Goal: Task Accomplishment & Management: Manage account settings

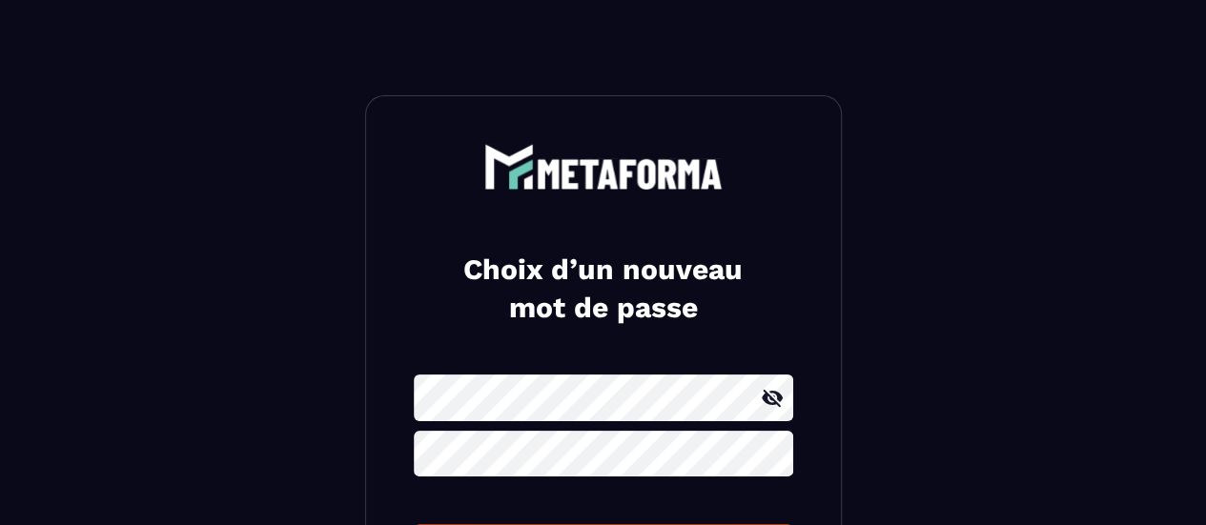
click at [775, 401] on icon at bounding box center [772, 397] width 21 height 17
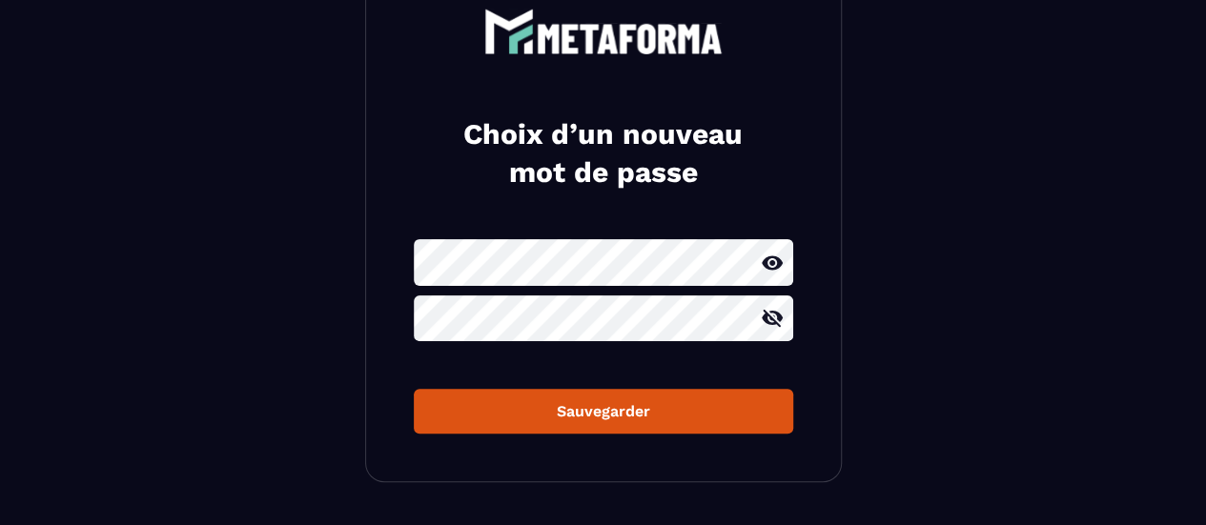
scroll to position [187, 0]
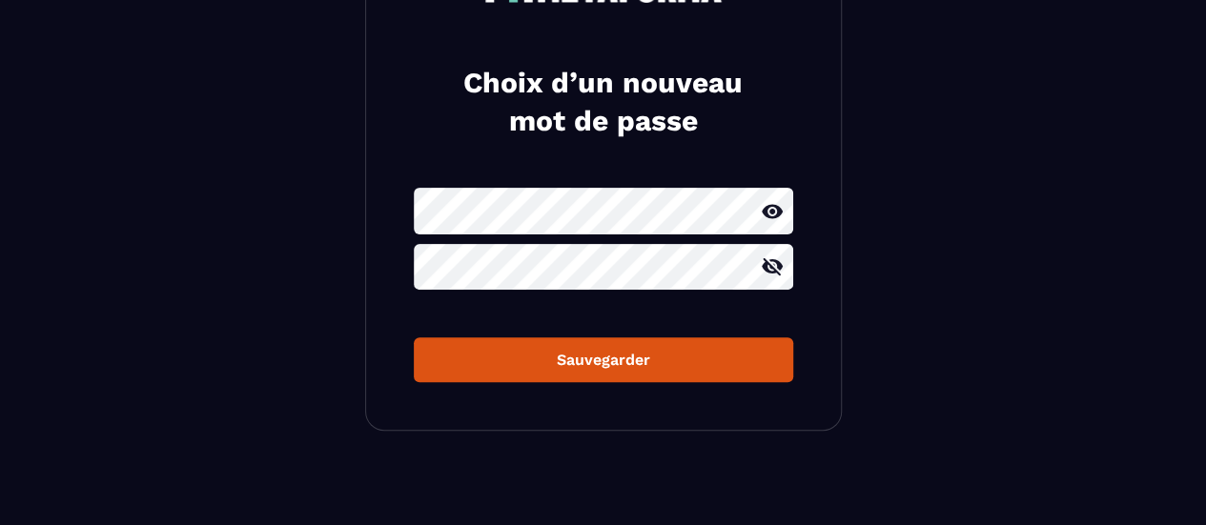
click at [772, 276] on icon at bounding box center [772, 267] width 23 height 23
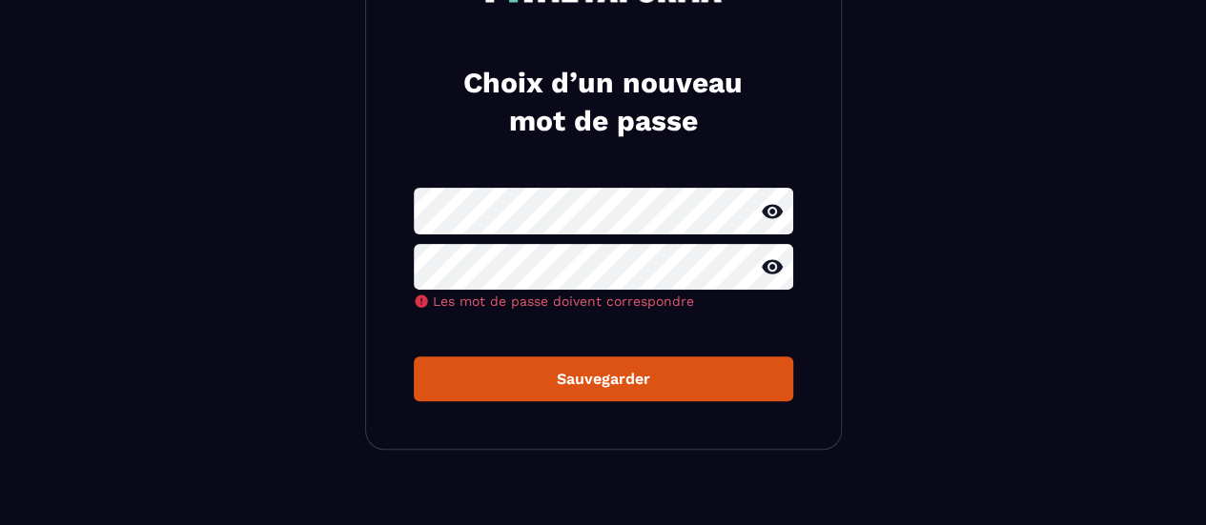
click at [631, 382] on div "Choix d’un nouveau mot de passe Les mot de passe doivent correspondre Sauvegard…" at bounding box center [603, 179] width 477 height 542
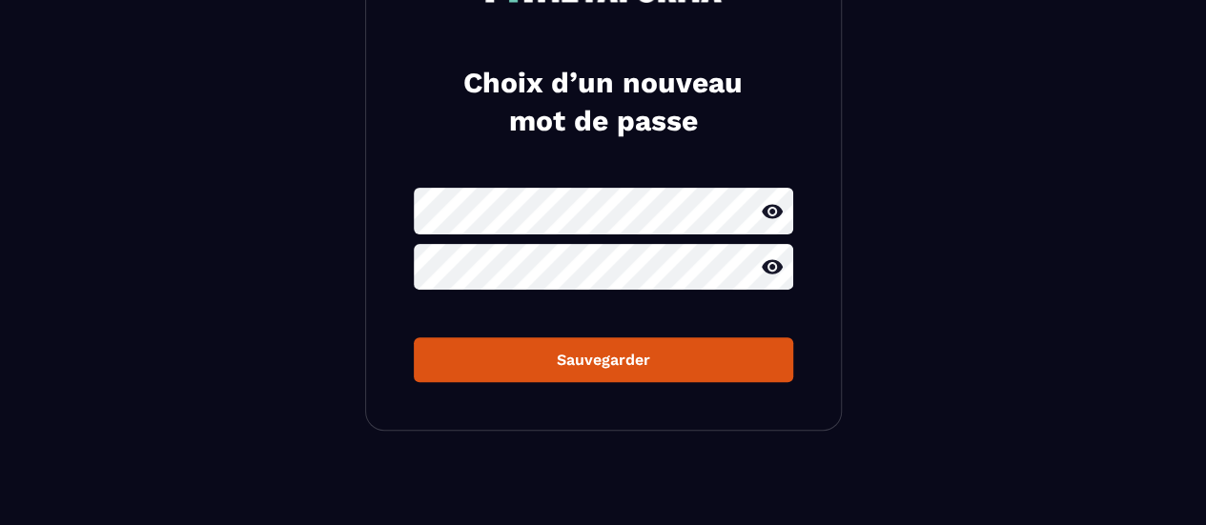
click at [624, 358] on div "Sauvegarder" at bounding box center [603, 360] width 349 height 18
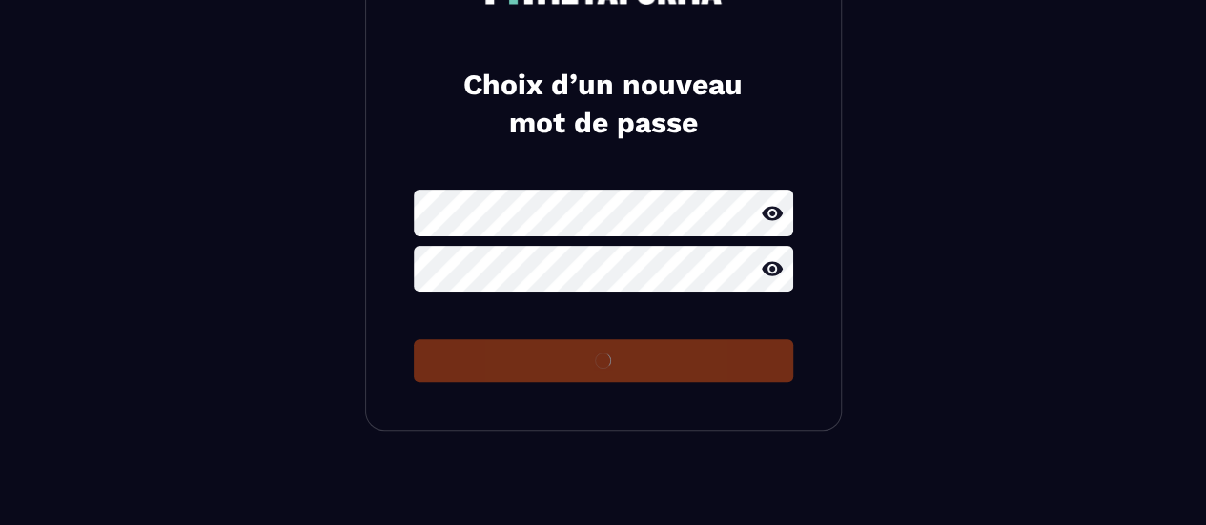
scroll to position [187, 0]
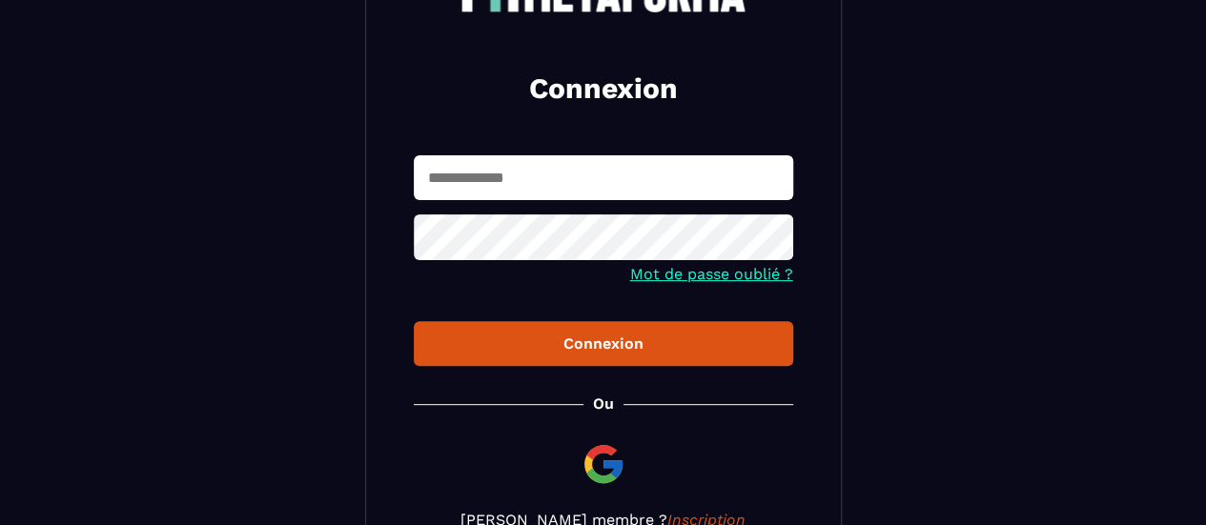
click at [560, 182] on input "text" at bounding box center [604, 177] width 380 height 45
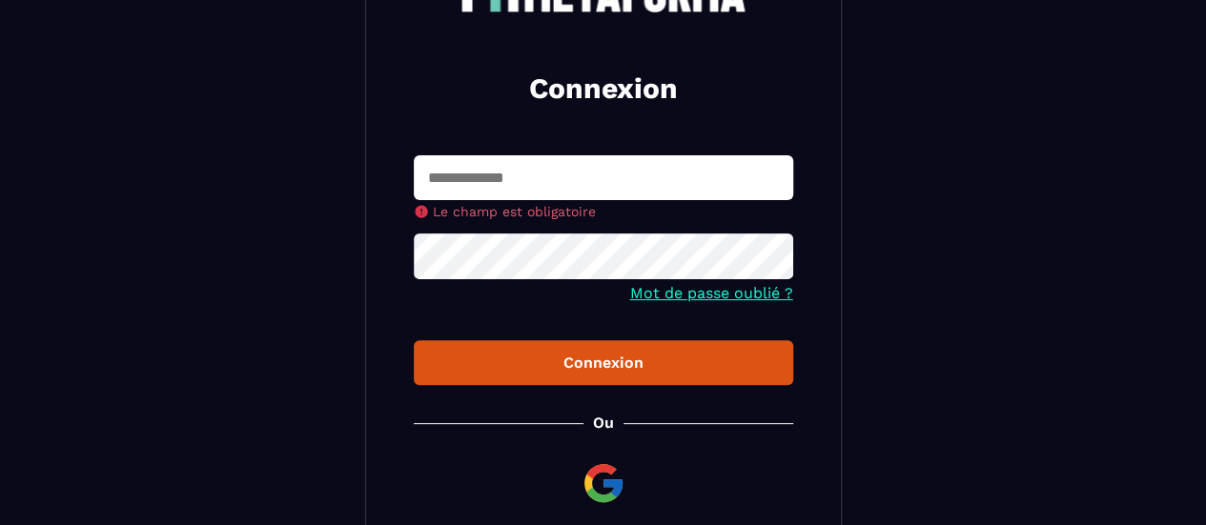
type input "**********"
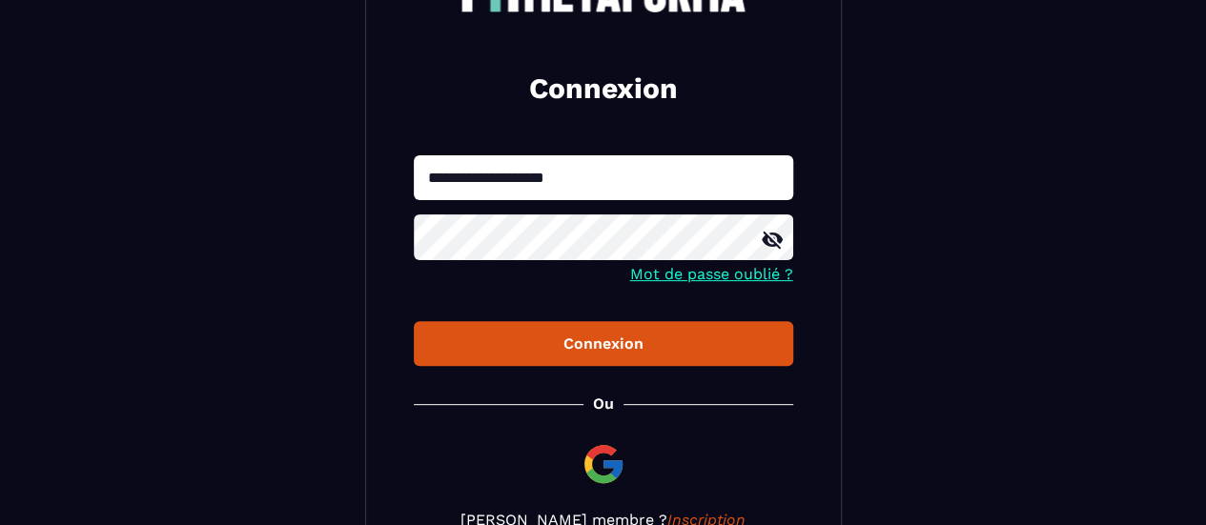
click at [624, 350] on div "Connexion" at bounding box center [603, 344] width 349 height 18
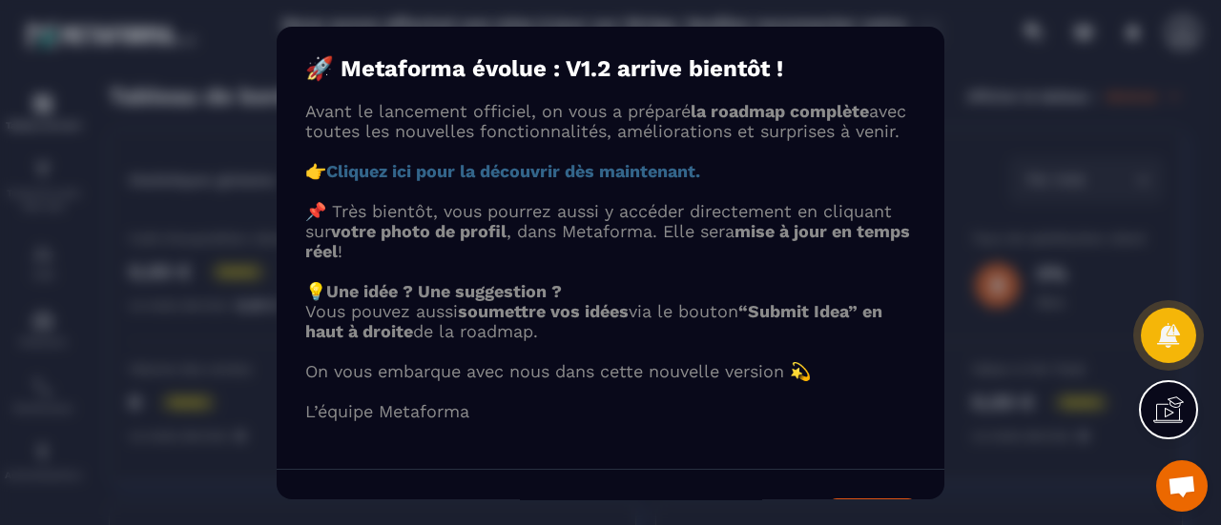
drag, startPoint x: 949, startPoint y: 144, endPoint x: 945, endPoint y: 284, distance: 140.2
click at [945, 284] on div "Modal window" at bounding box center [610, 262] width 1221 height 525
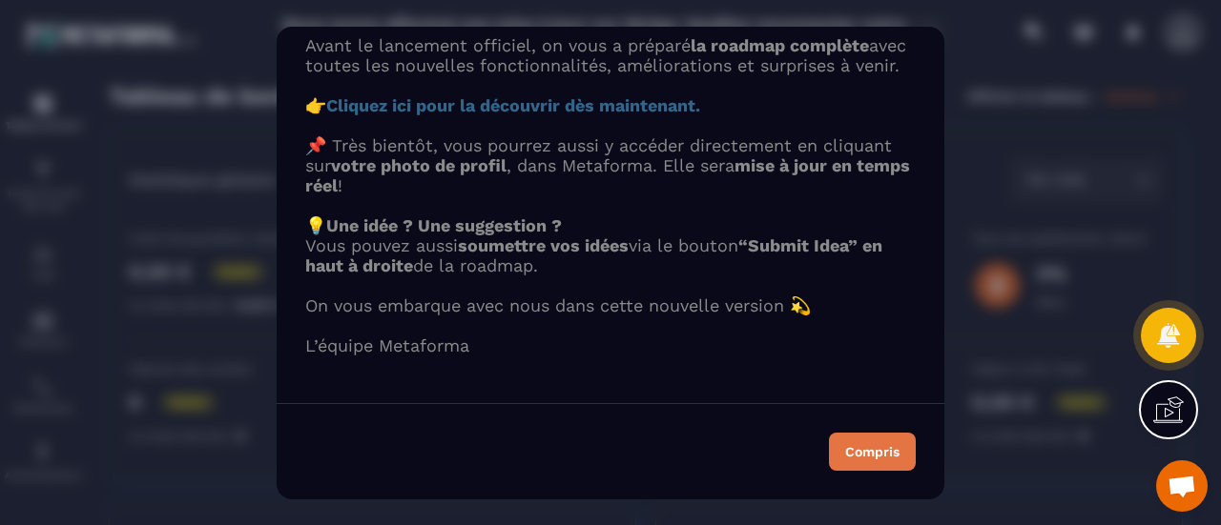
click at [853, 438] on button "Compris" at bounding box center [872, 452] width 87 height 38
